Goal: Browse casually

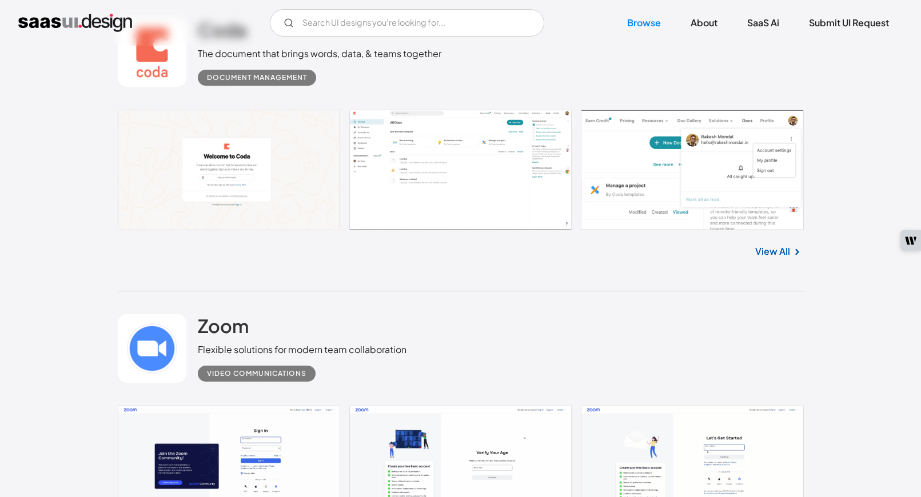
scroll to position [715, 0]
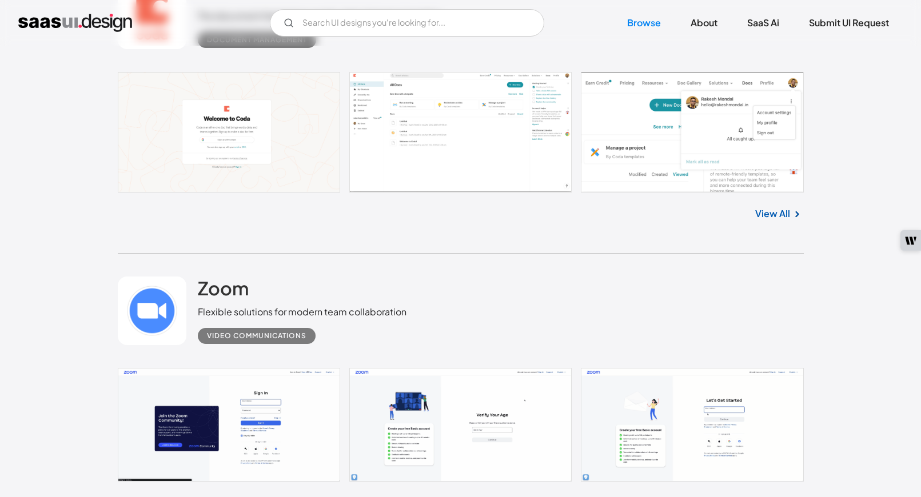
click at [295, 122] on link at bounding box center [461, 132] width 686 height 121
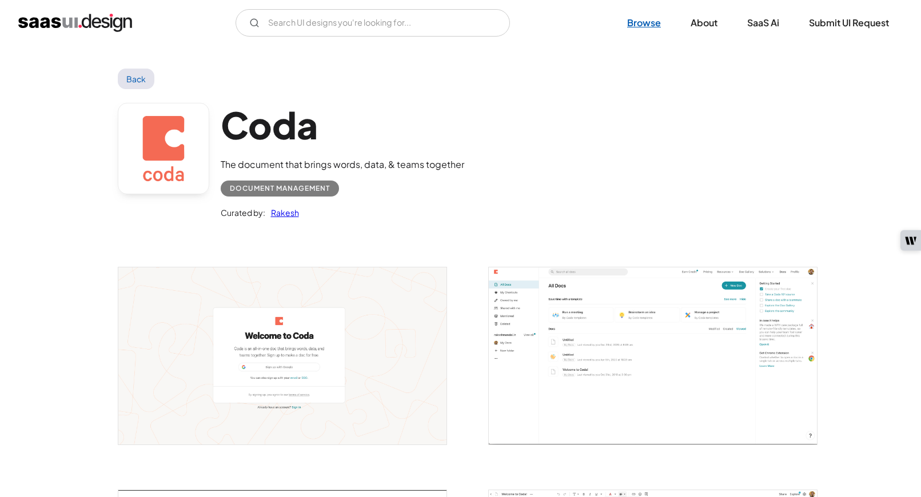
click at [642, 20] on link "Browse" at bounding box center [643, 22] width 61 height 25
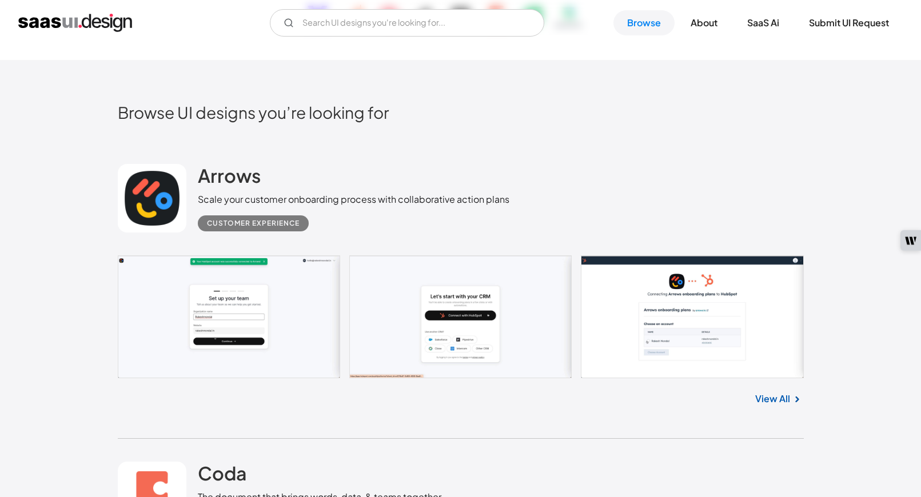
scroll to position [207, 0]
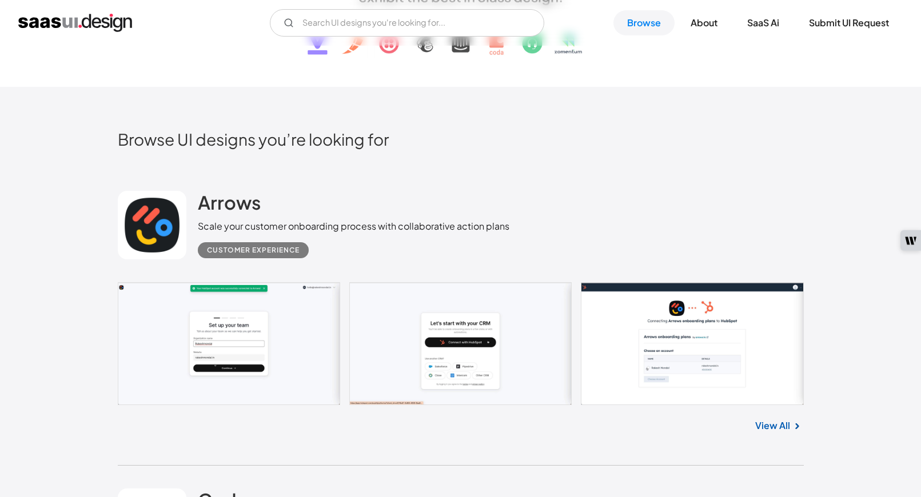
click at [231, 348] on link at bounding box center [461, 343] width 686 height 123
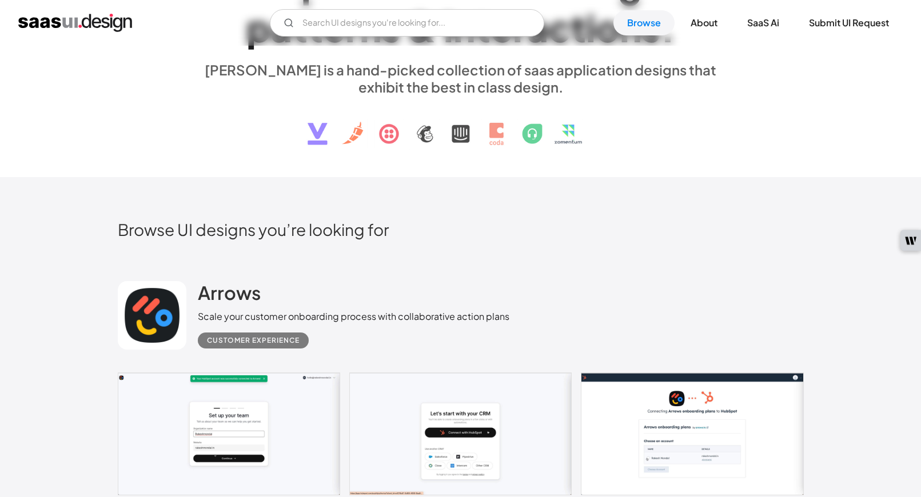
scroll to position [0, 0]
